Goal: Task Accomplishment & Management: Manage account settings

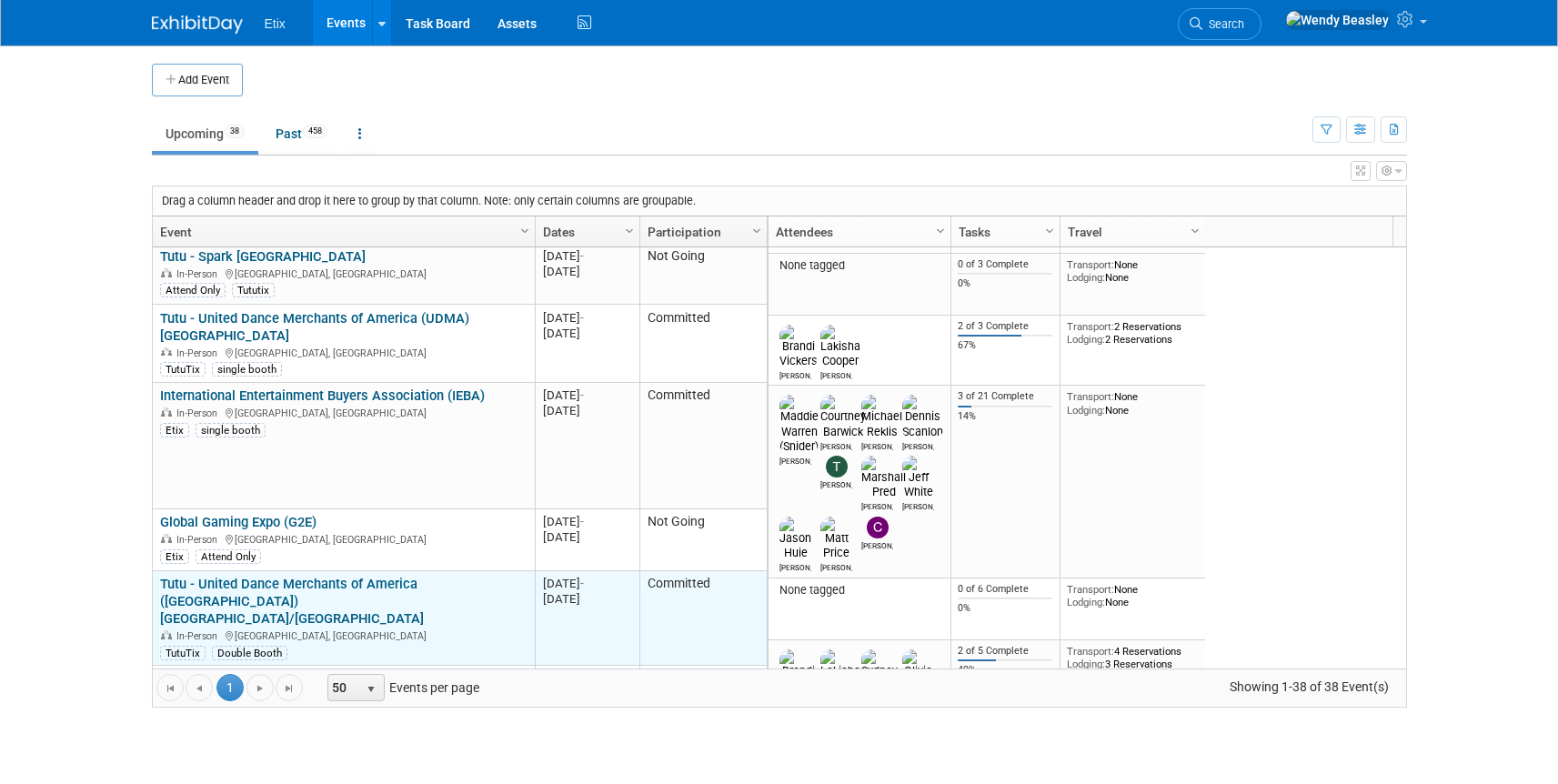
scroll to position [545, 0]
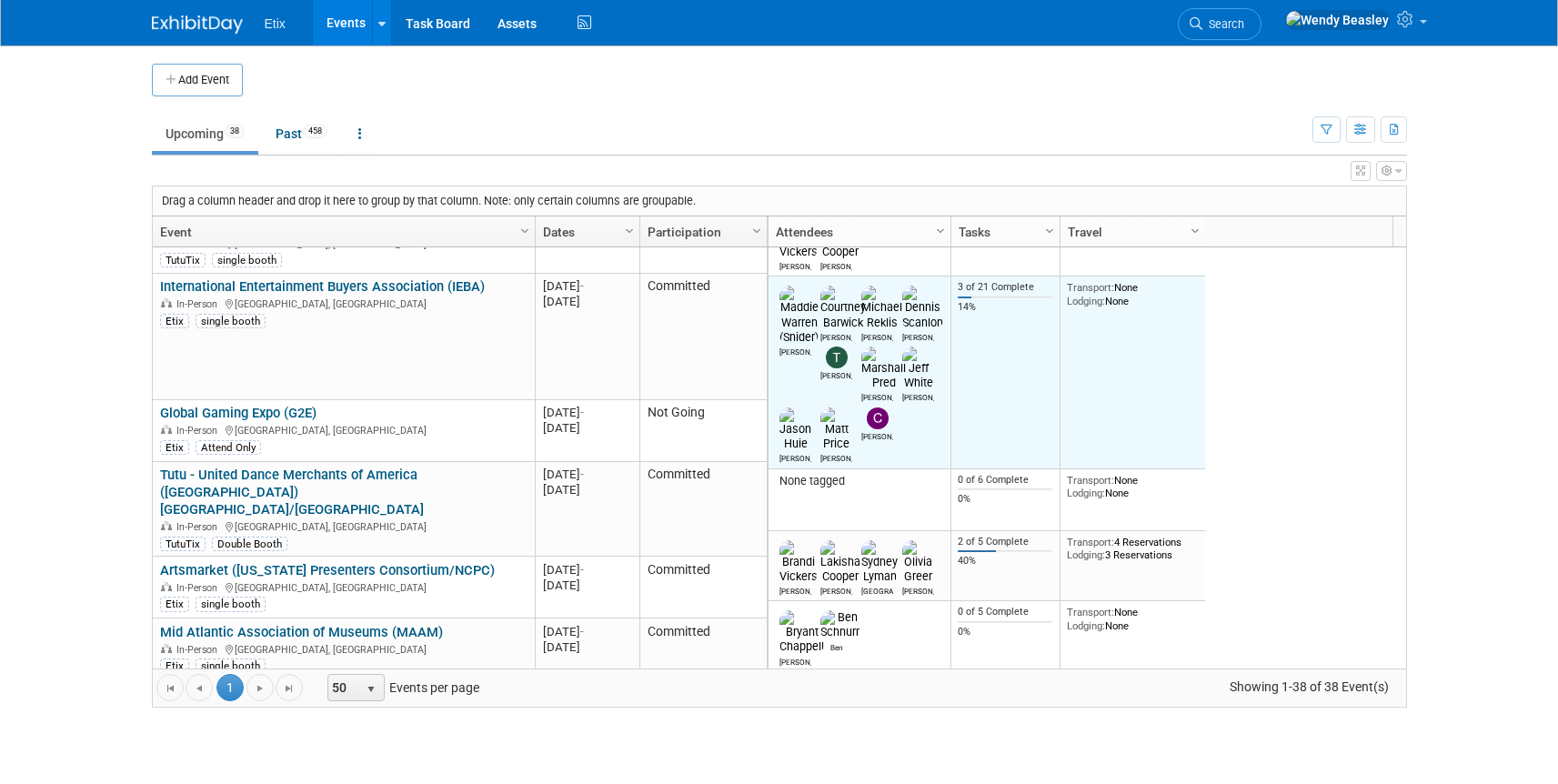
click at [866, 407] on img at bounding box center [877, 418] width 22 height 22
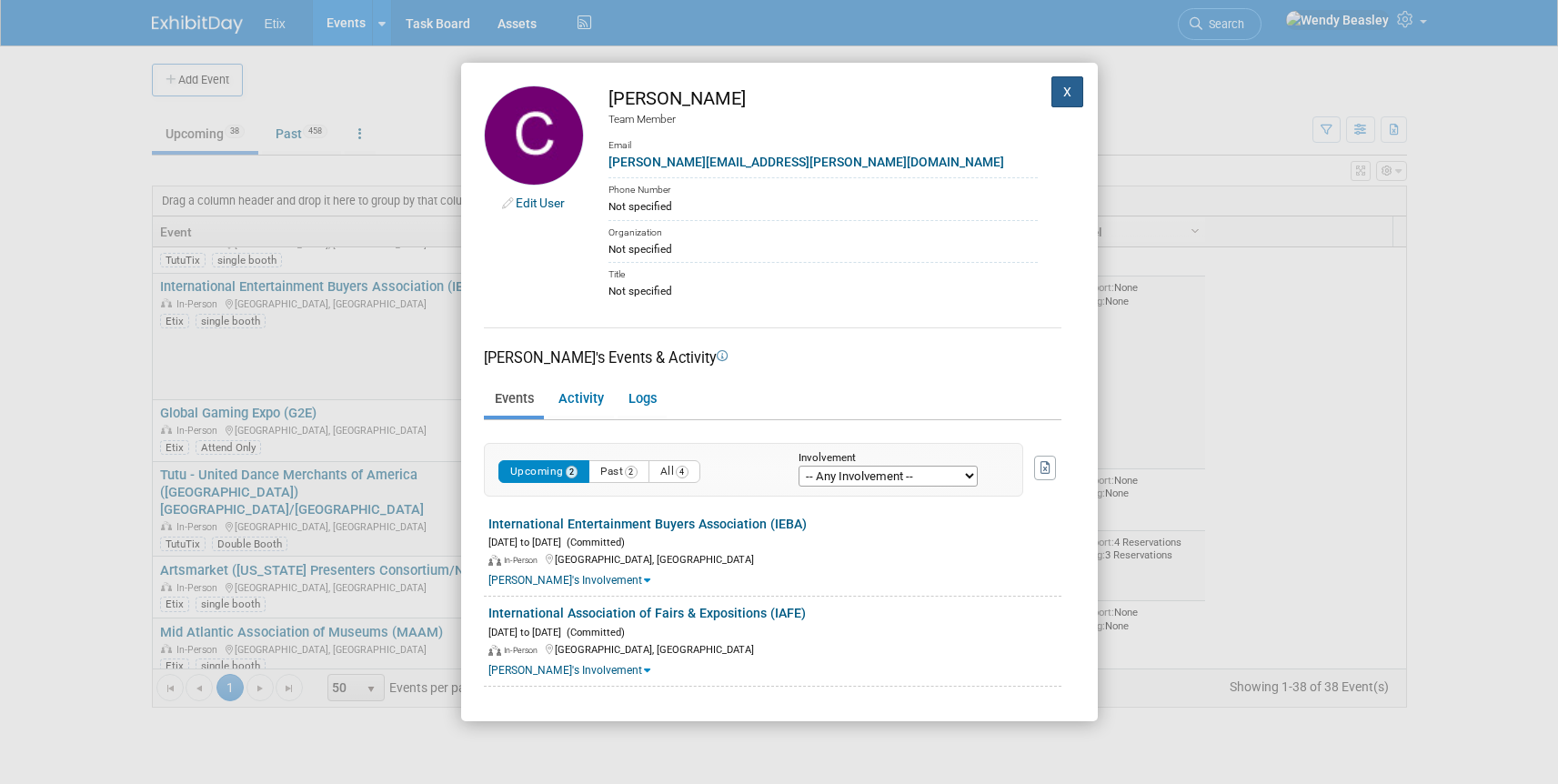
click at [1053, 96] on button "X" at bounding box center [1067, 91] width 33 height 31
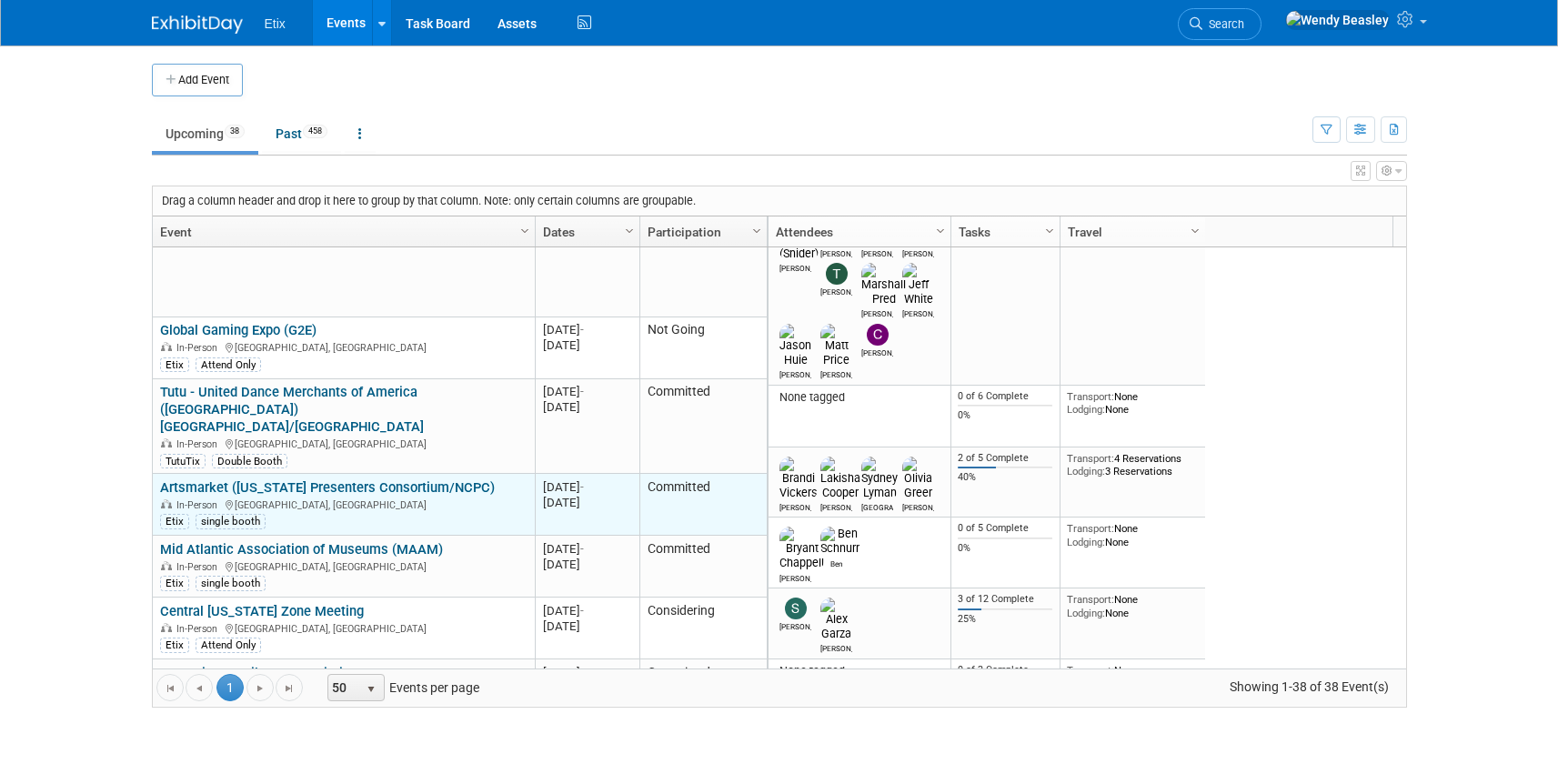
scroll to position [629, 0]
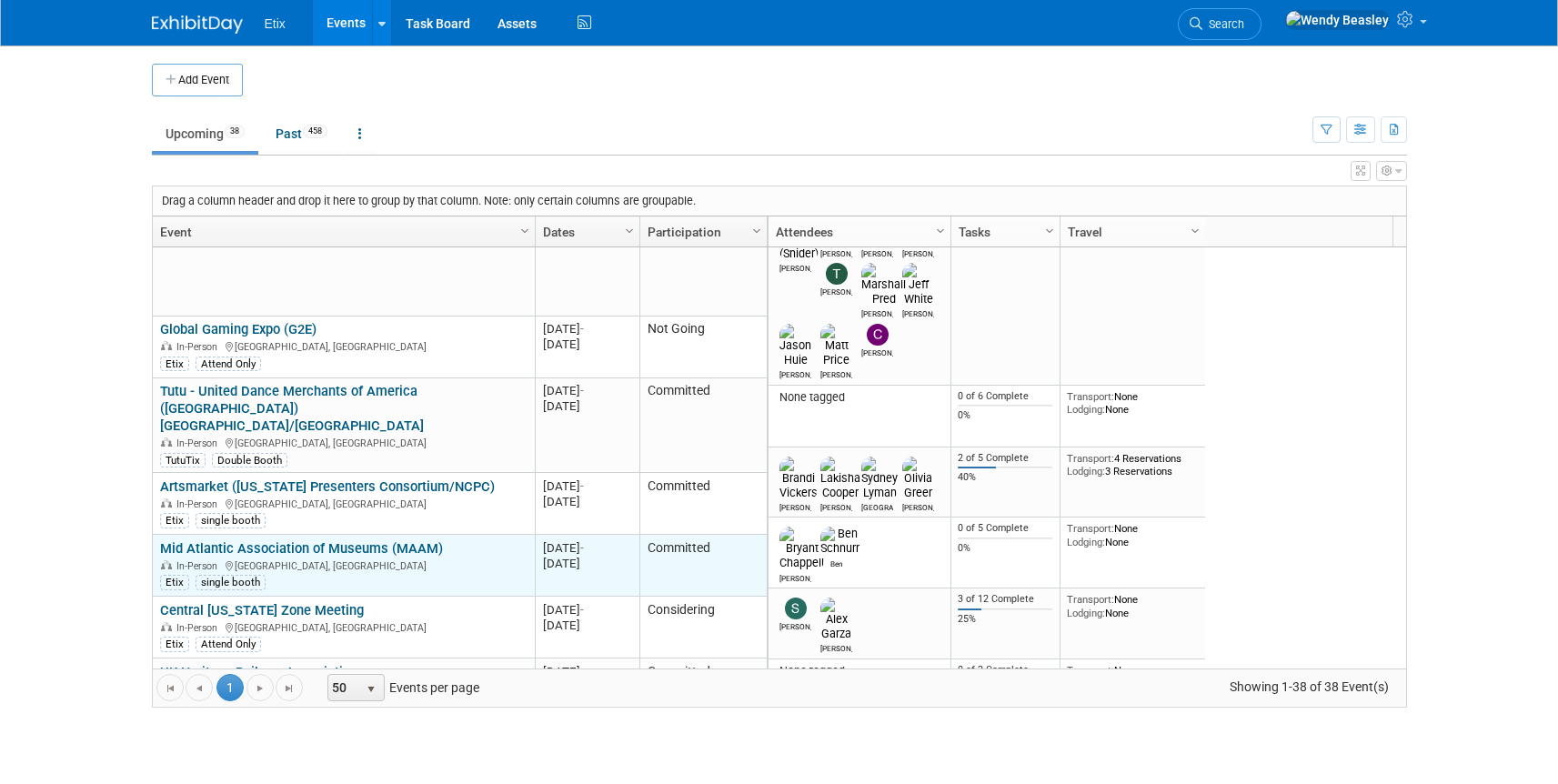
click at [418, 540] on link "Mid Atlantic Association of Museums (MAAM)" at bounding box center [301, 548] width 283 height 16
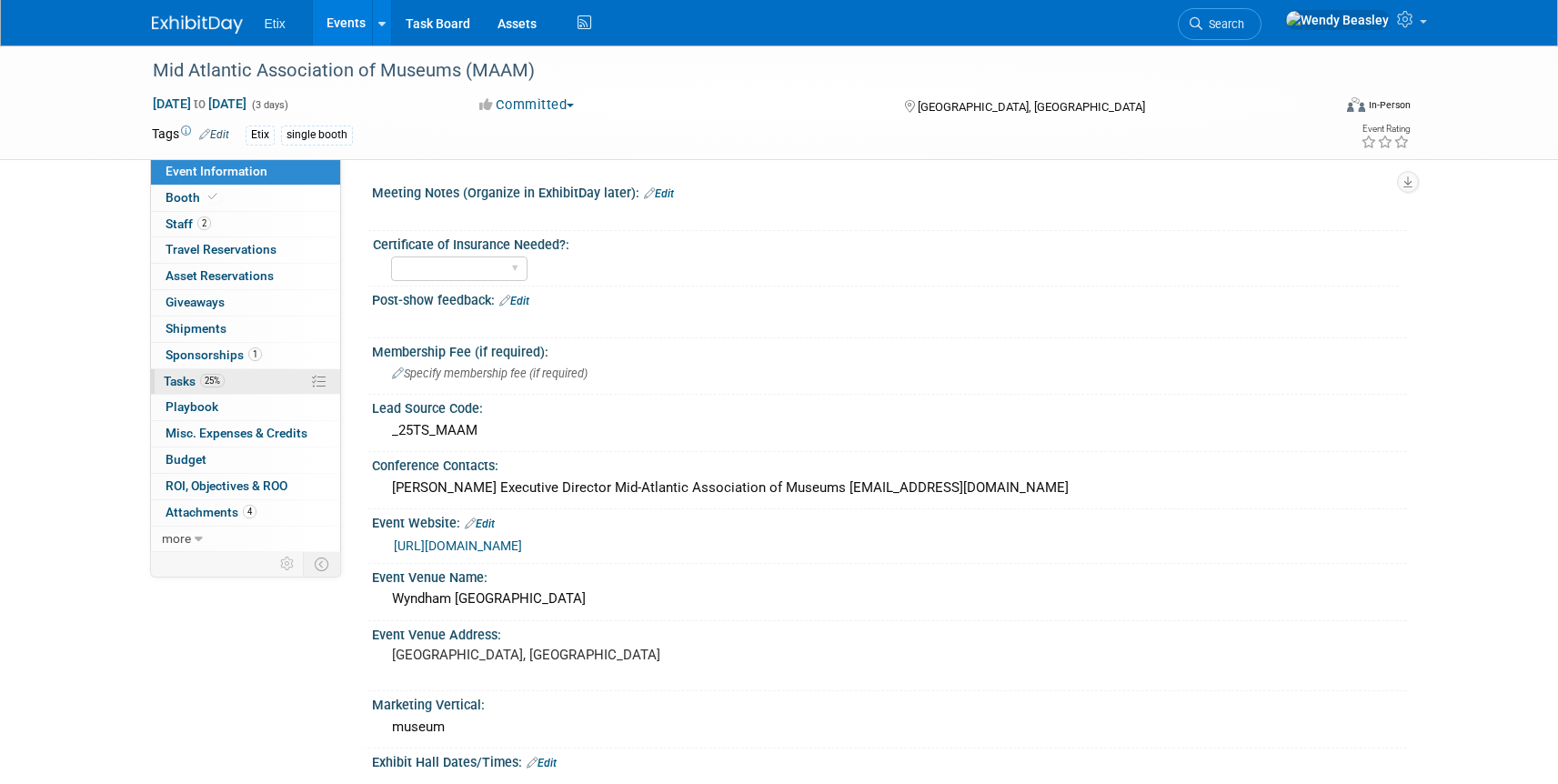
click at [188, 380] on span "Tasks 25%" at bounding box center [194, 381] width 61 height 15
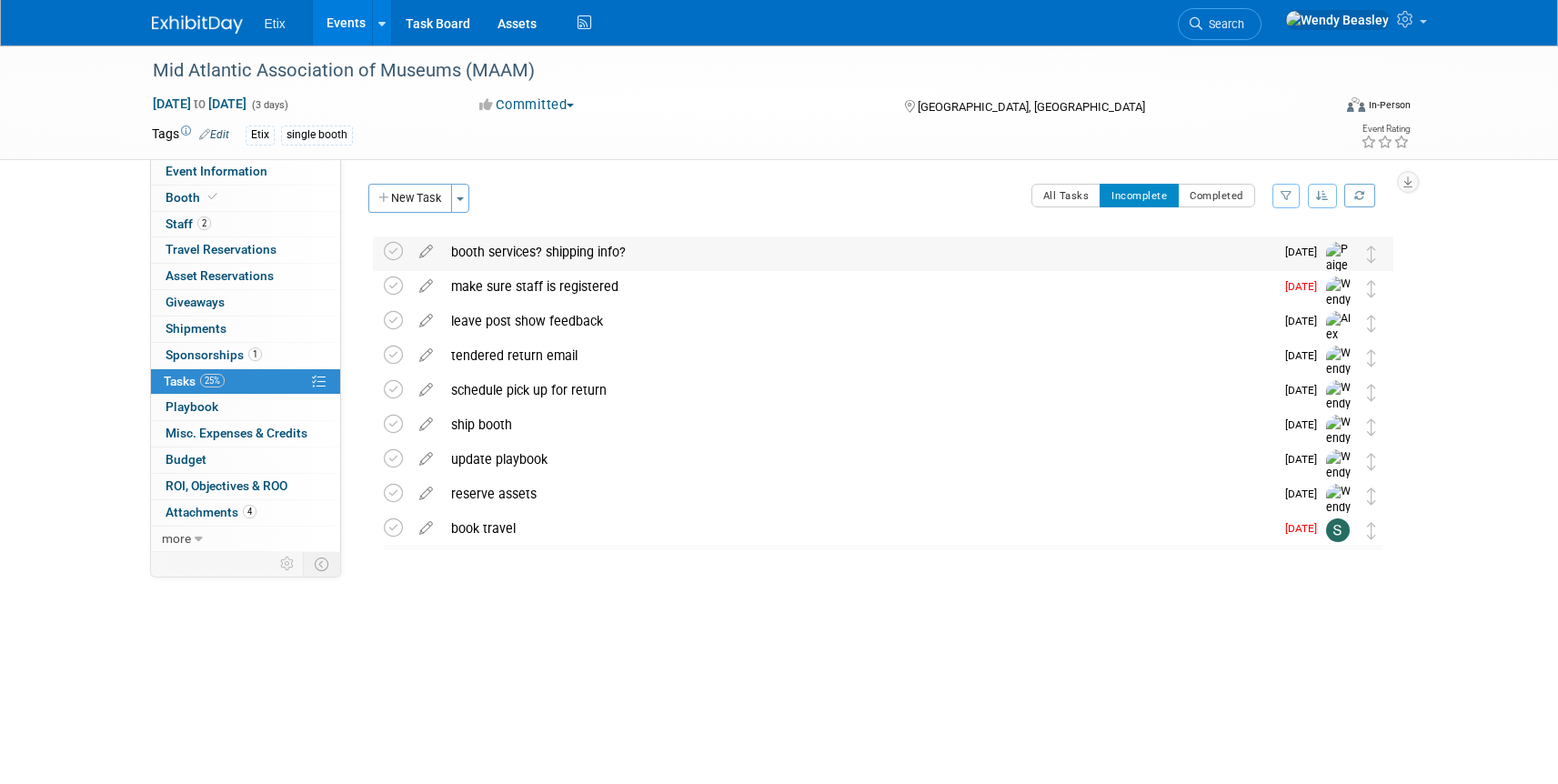
click at [593, 250] on div "booth services? shipping info?" at bounding box center [857, 252] width 832 height 31
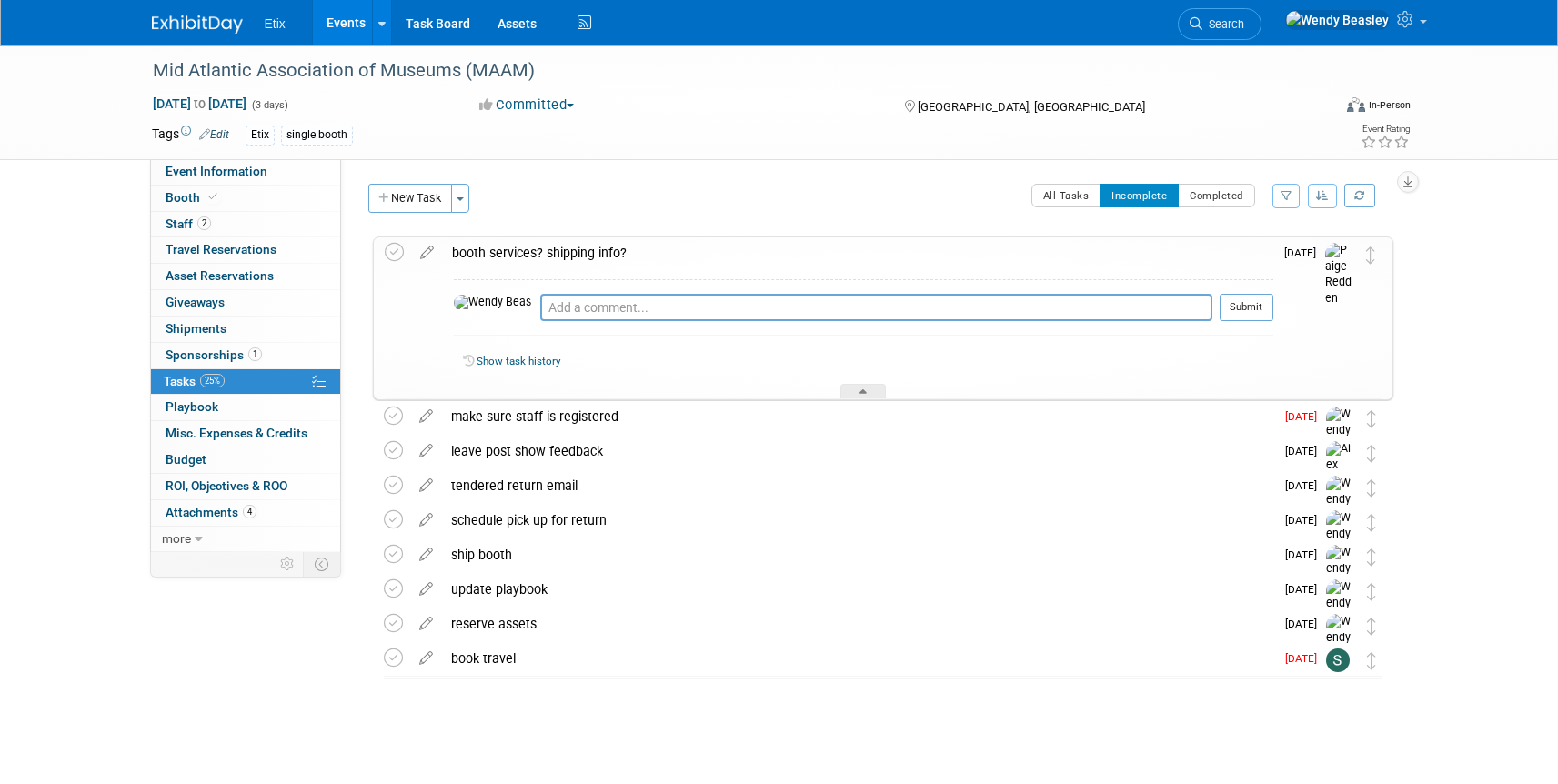
click at [432, 249] on icon at bounding box center [427, 249] width 32 height 23
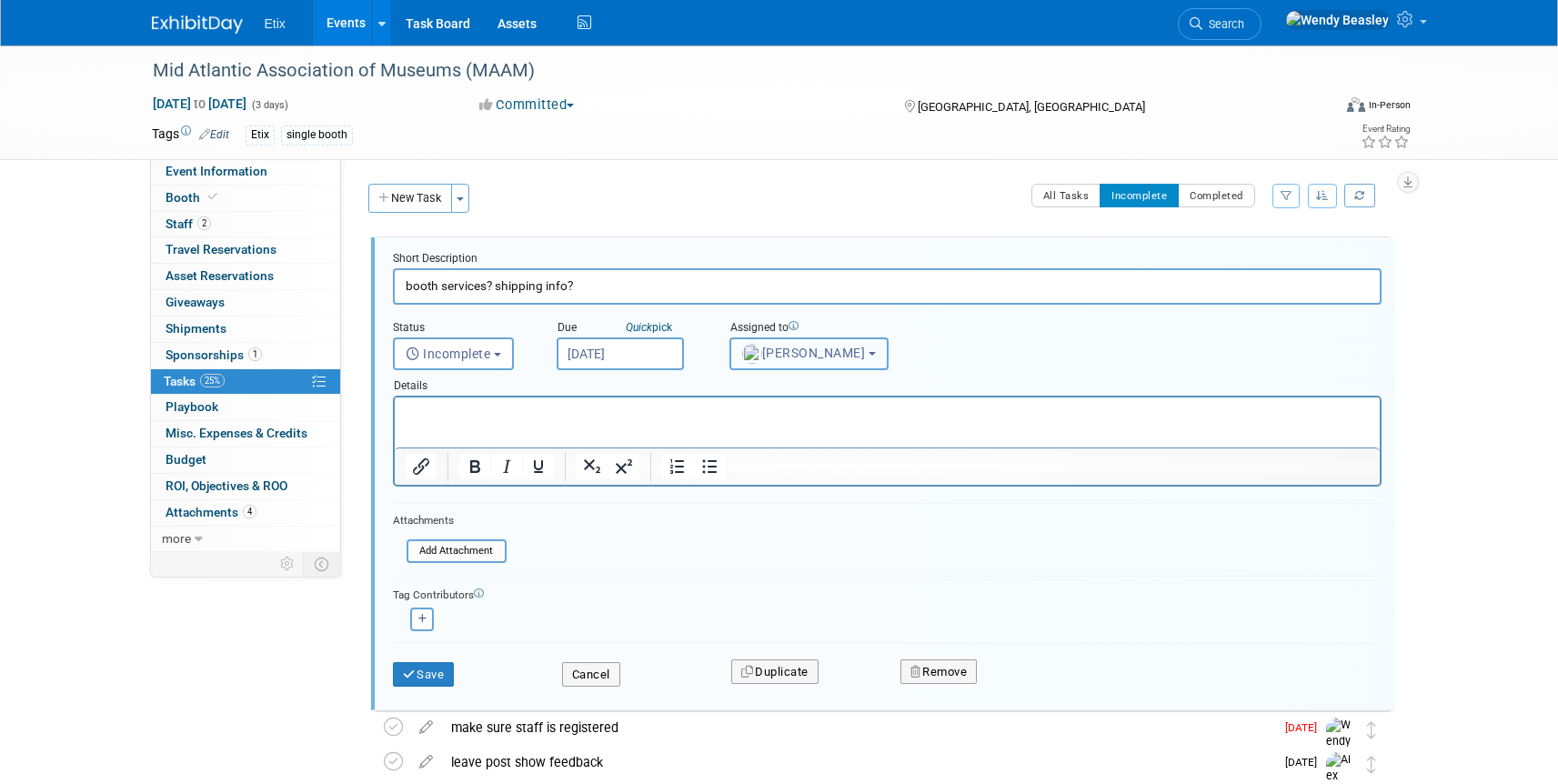
click at [819, 350] on span "Paige Redden" at bounding box center [804, 353] width 124 height 15
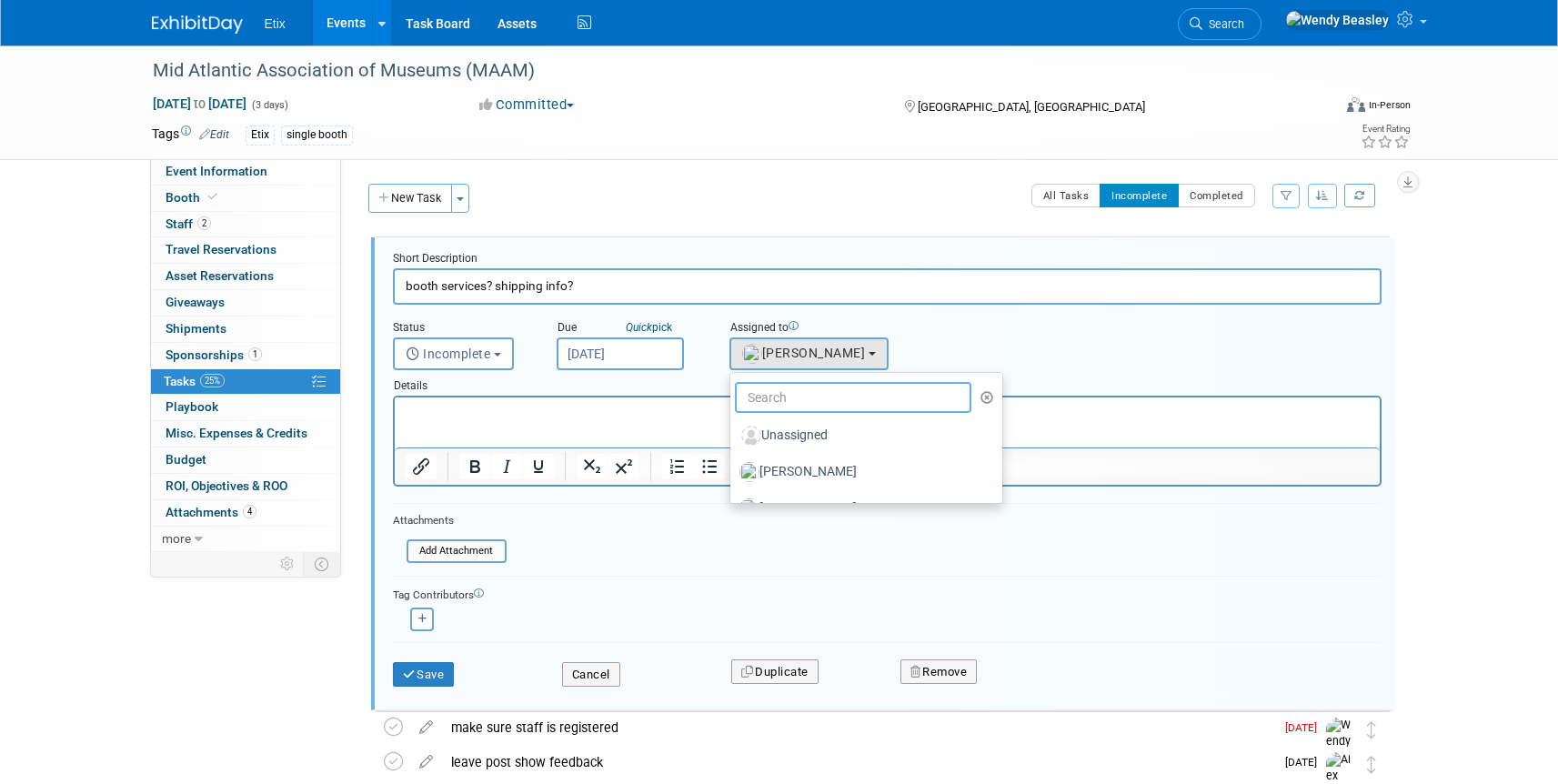
click at [833, 406] on input "text" at bounding box center [853, 396] width 238 height 31
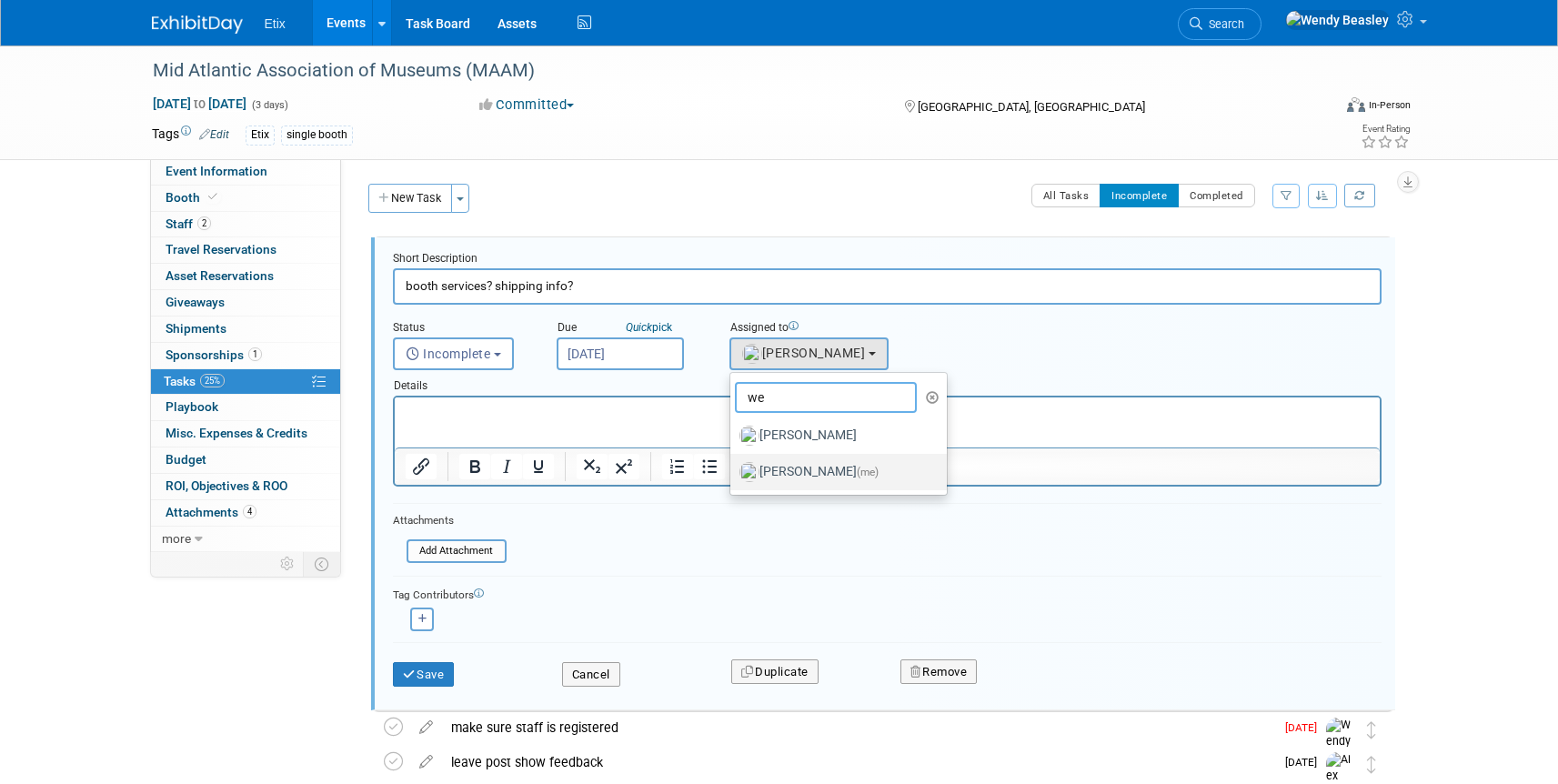
type input "we"
click at [805, 470] on label "Wendy Beasley (me)" at bounding box center [834, 471] width 190 height 29
click at [734, 470] on input "Wendy Beasley (me)" at bounding box center [728, 469] width 12 height 12
select select "67d77b69-99bf-450c-bf82-adffa46a8a34"
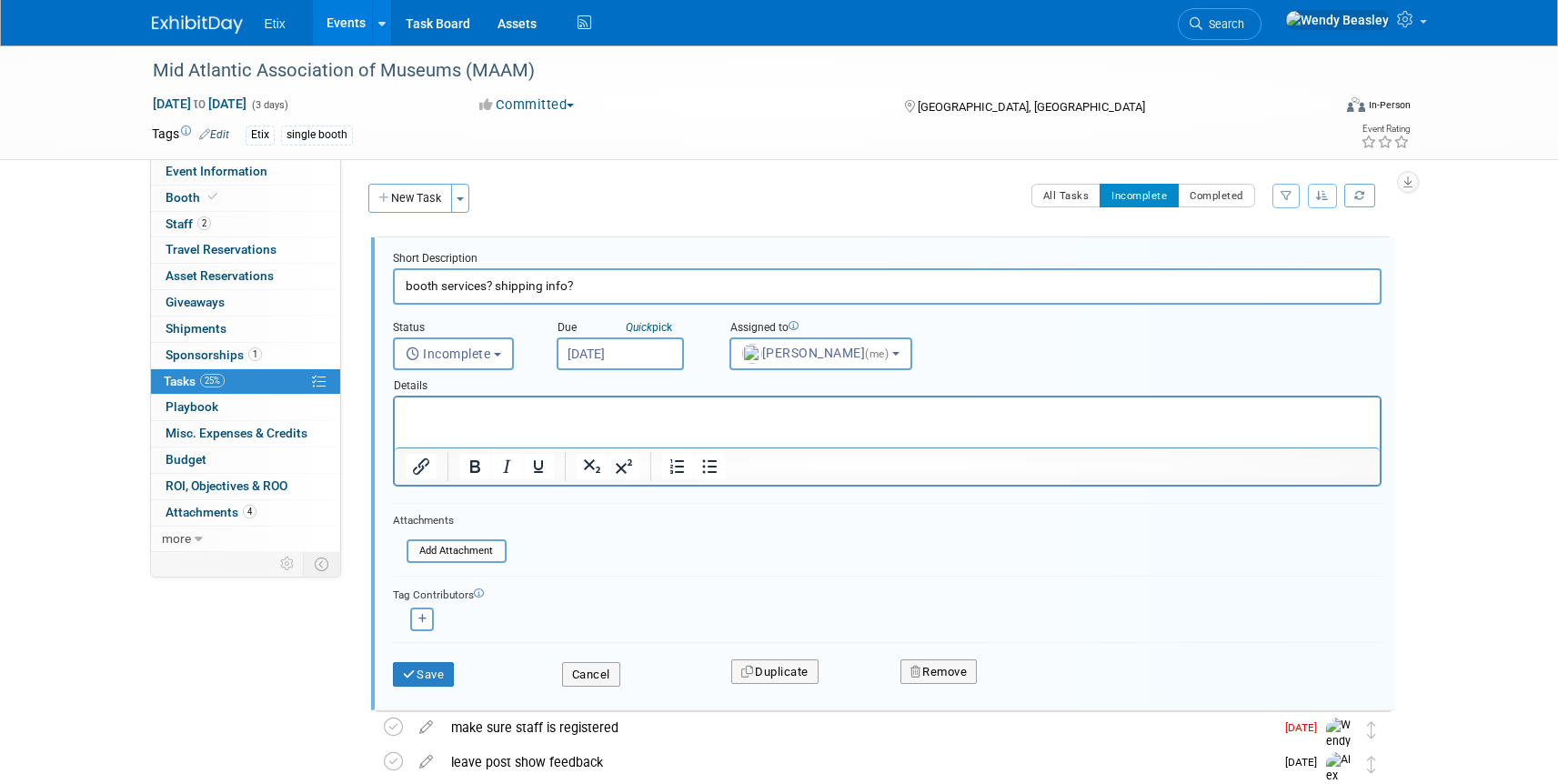
scroll to position [4, 0]
click at [432, 668] on button "Save" at bounding box center [424, 670] width 62 height 25
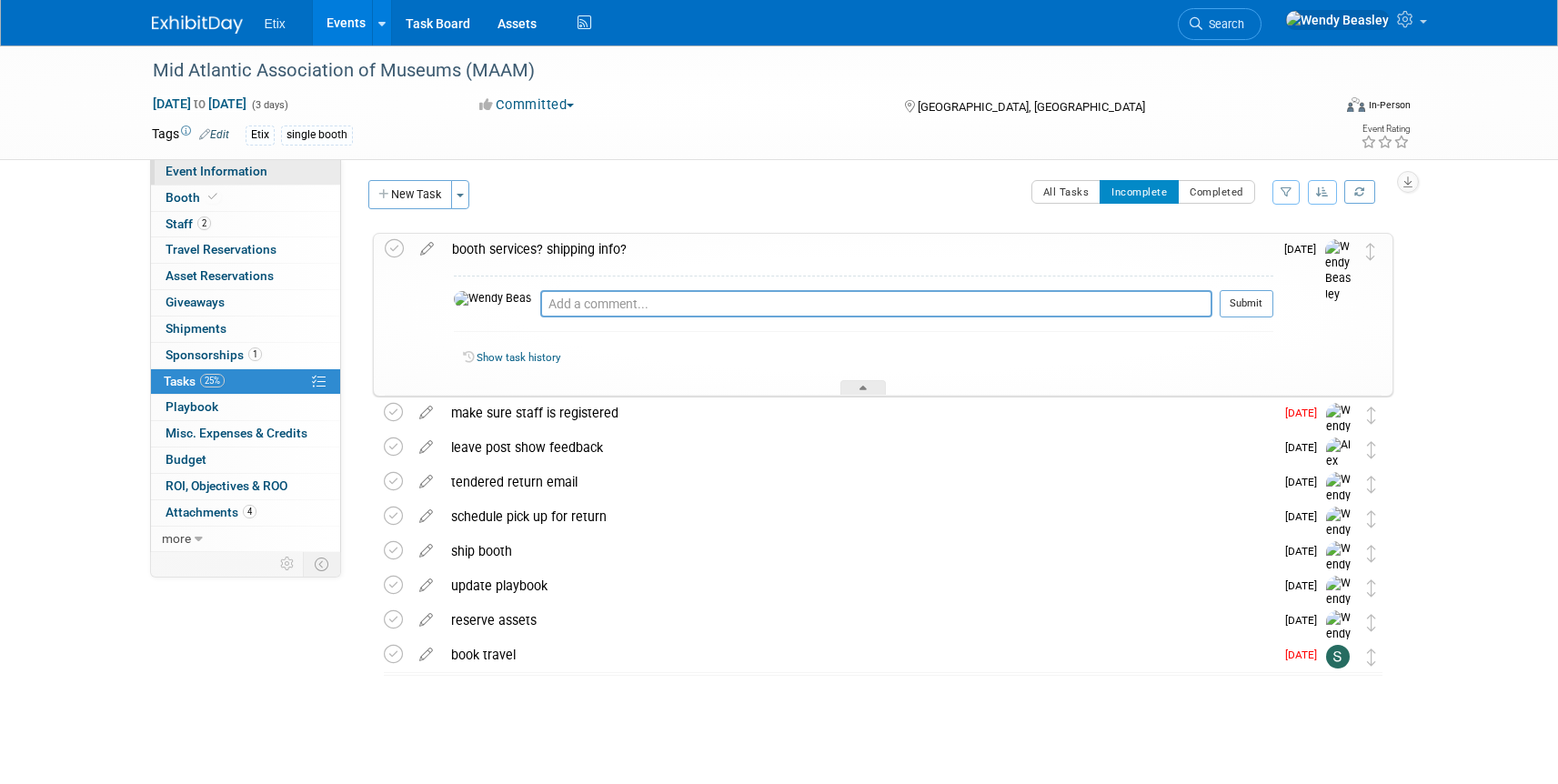
click at [204, 176] on span "Event Information" at bounding box center [217, 171] width 102 height 15
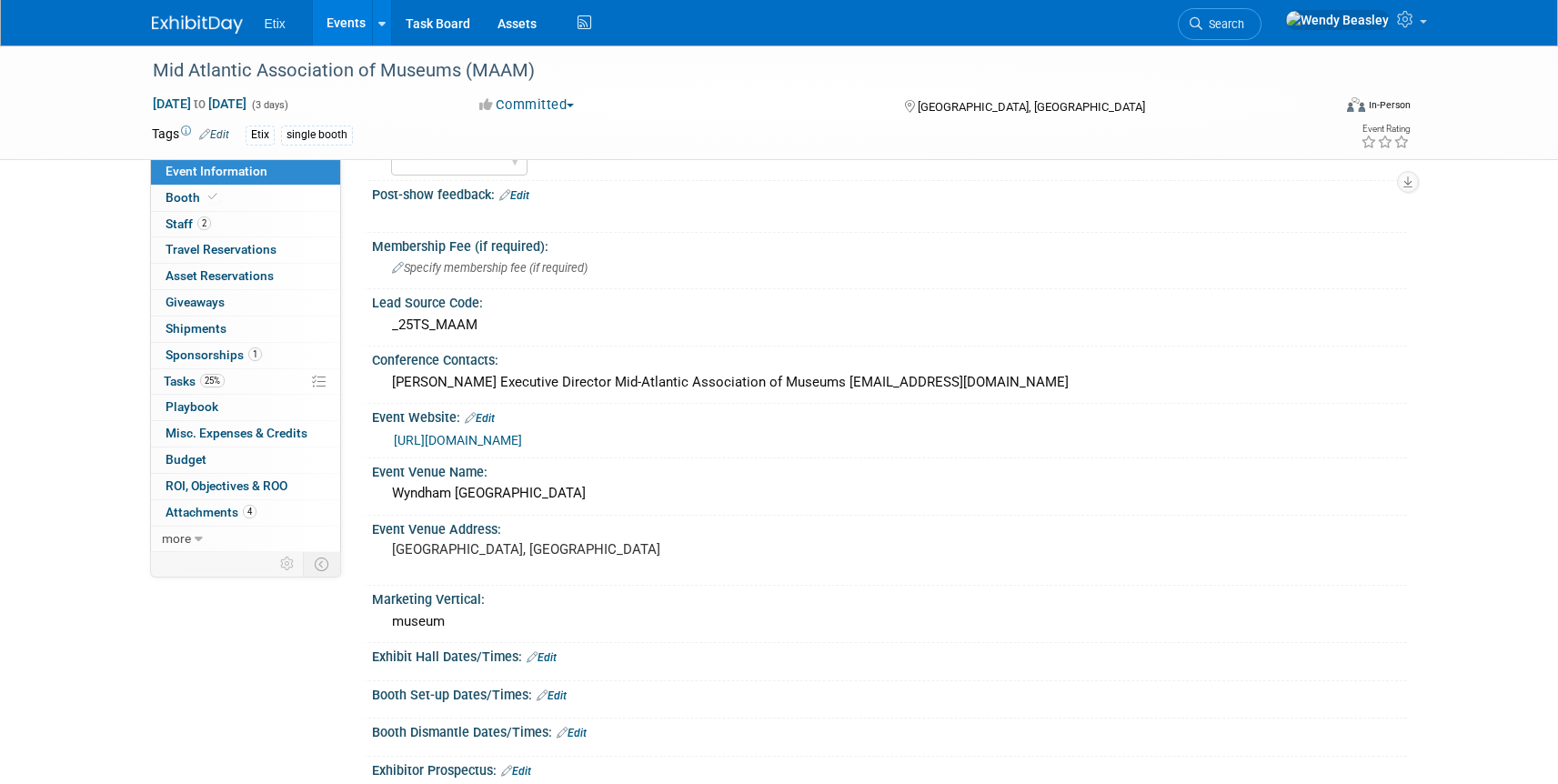
scroll to position [111, 0]
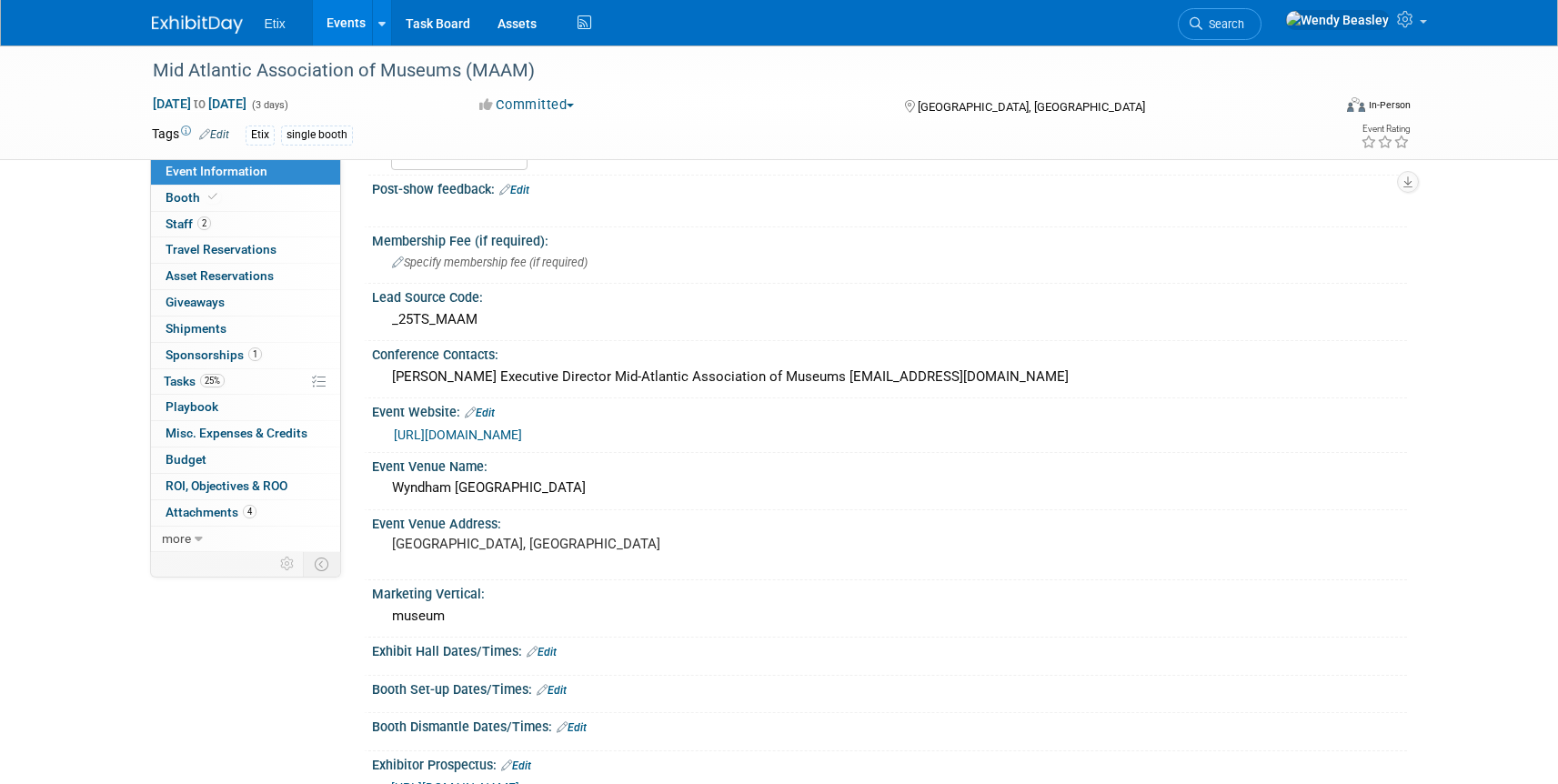
click at [522, 435] on link "[URL][DOMAIN_NAME]" at bounding box center [458, 434] width 128 height 15
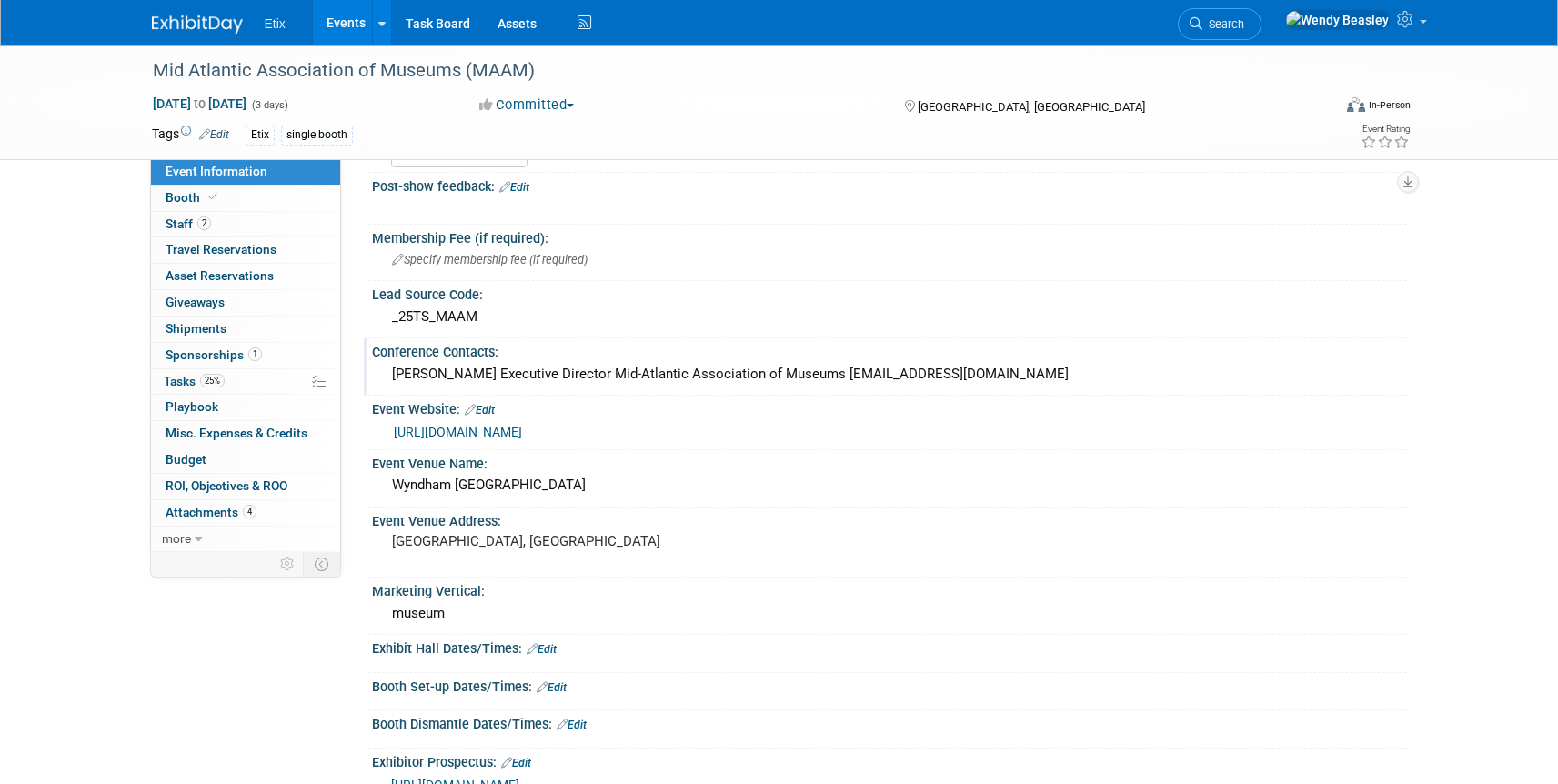
scroll to position [115, 0]
click at [462, 543] on pre "[GEOGRAPHIC_DATA], [GEOGRAPHIC_DATA]" at bounding box center [587, 540] width 391 height 16
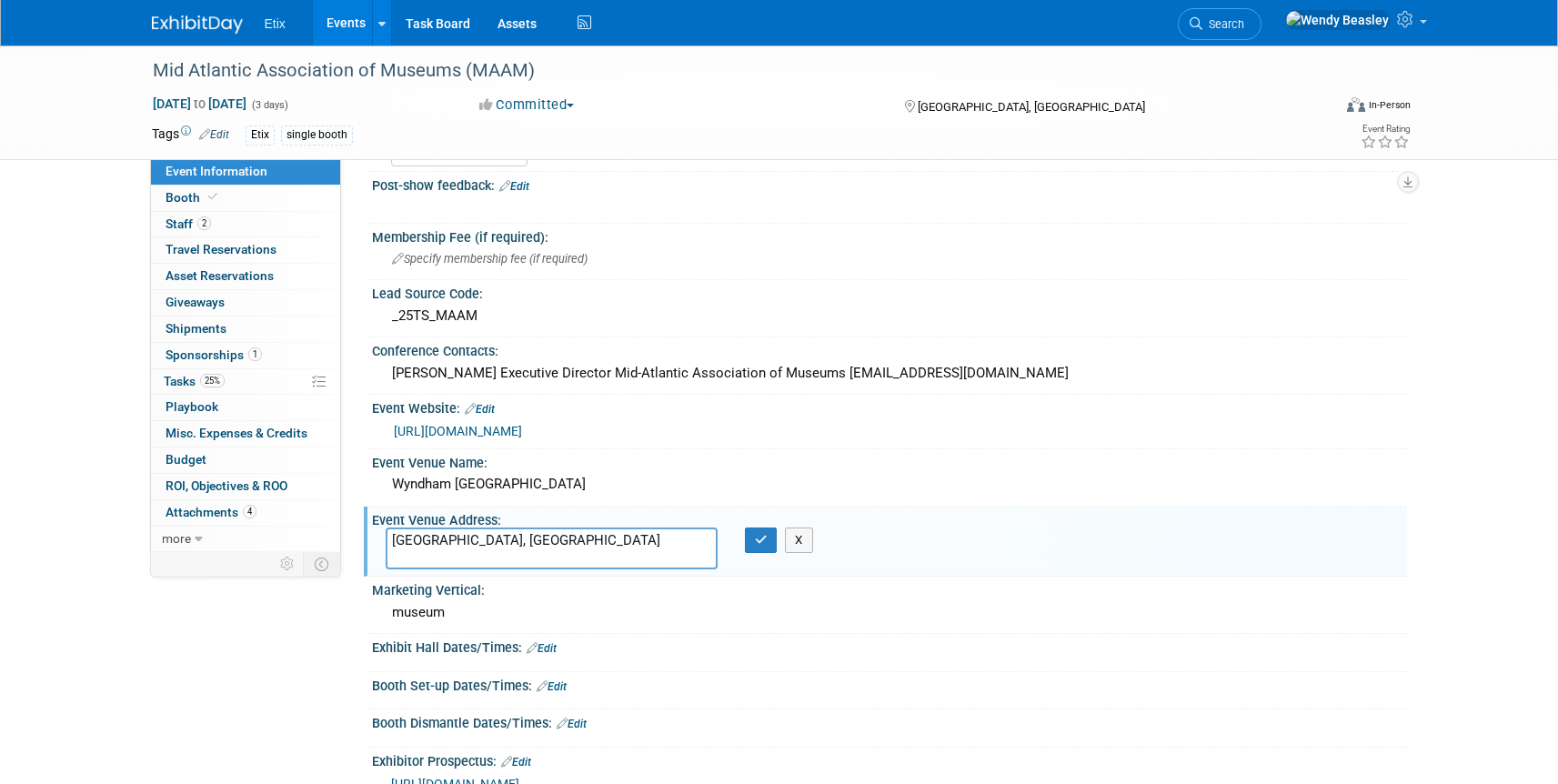
click at [506, 541] on textarea "[GEOGRAPHIC_DATA], [GEOGRAPHIC_DATA]" at bounding box center [552, 548] width 332 height 42
type textarea "600 Commonwealth Pl, Pittsburgh, PA 15222"
click at [760, 540] on icon "button" at bounding box center [762, 539] width 13 height 12
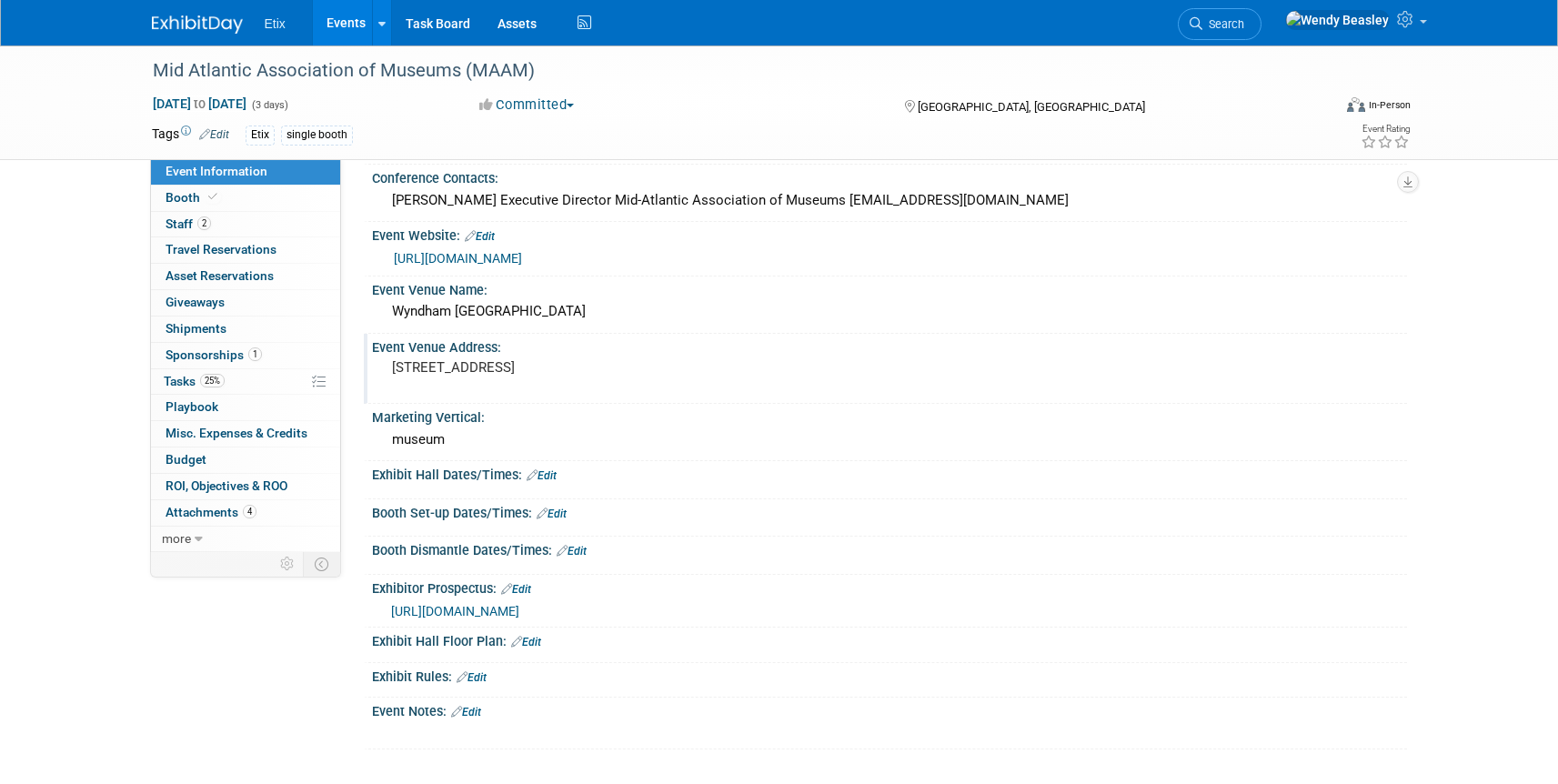
scroll to position [289, 0]
